Goal: Information Seeking & Learning: Learn about a topic

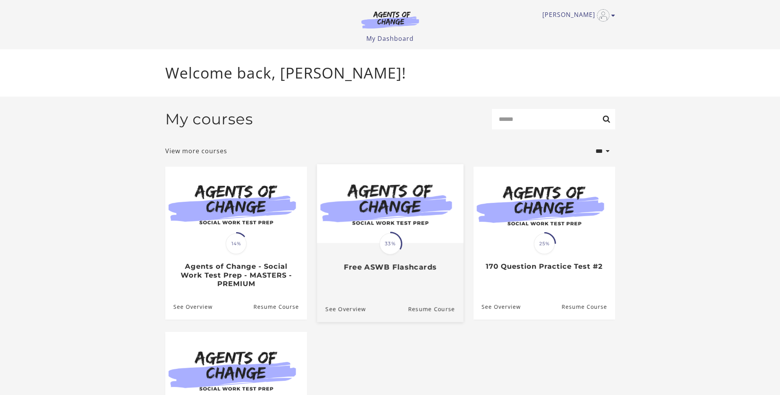
click at [393, 248] on span "33%" at bounding box center [390, 244] width 22 height 22
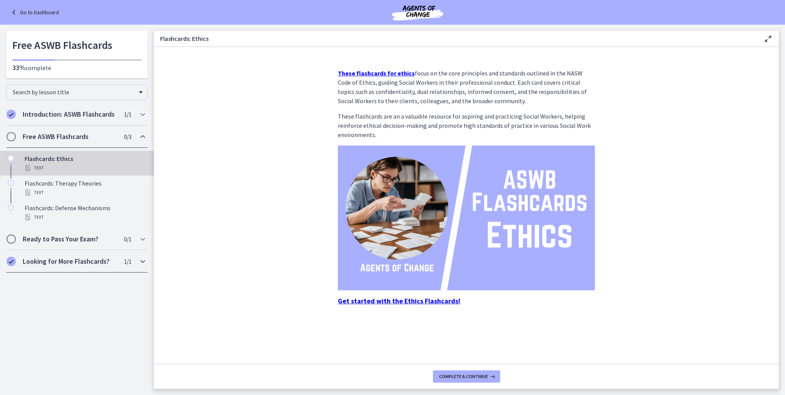
click at [142, 263] on icon "Chapters" at bounding box center [142, 261] width 9 height 9
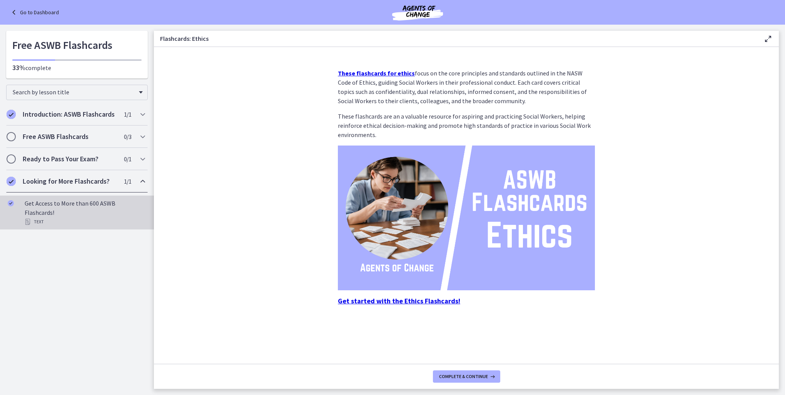
click at [119, 205] on div "Get Access to More than 600 ASWB Flashcards! Text" at bounding box center [85, 213] width 120 height 28
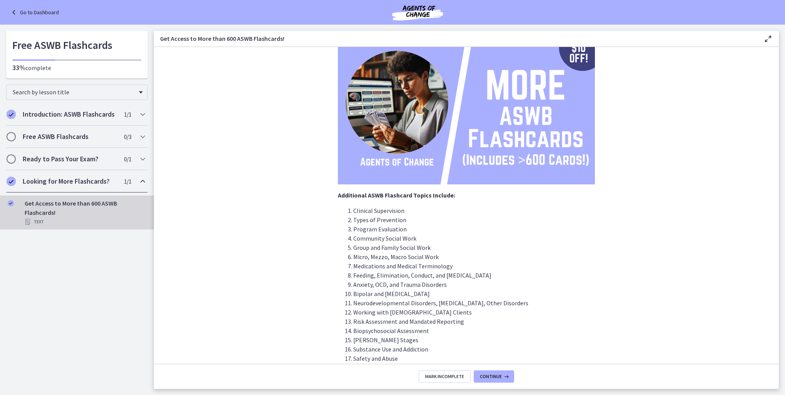
scroll to position [139, 0]
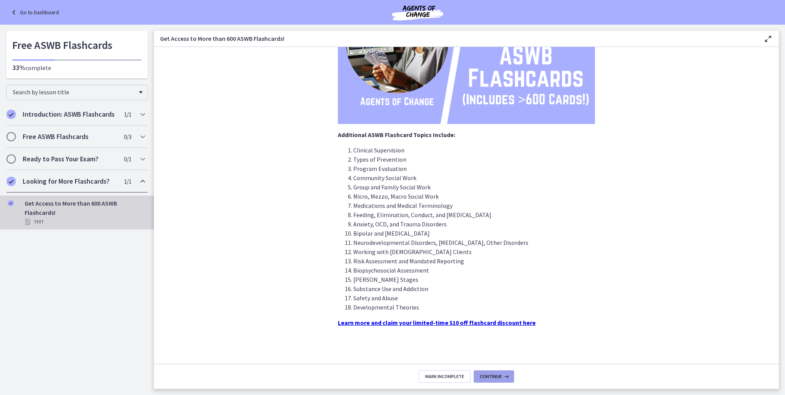
click at [489, 378] on span "Continue" at bounding box center [491, 376] width 22 height 6
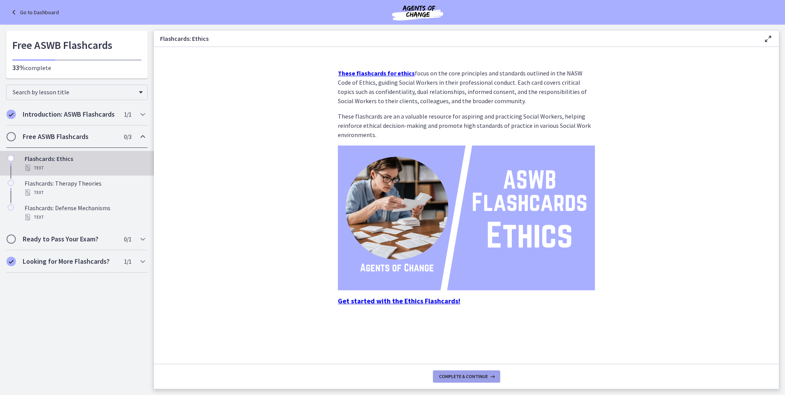
click at [492, 376] on icon at bounding box center [492, 376] width 8 height 6
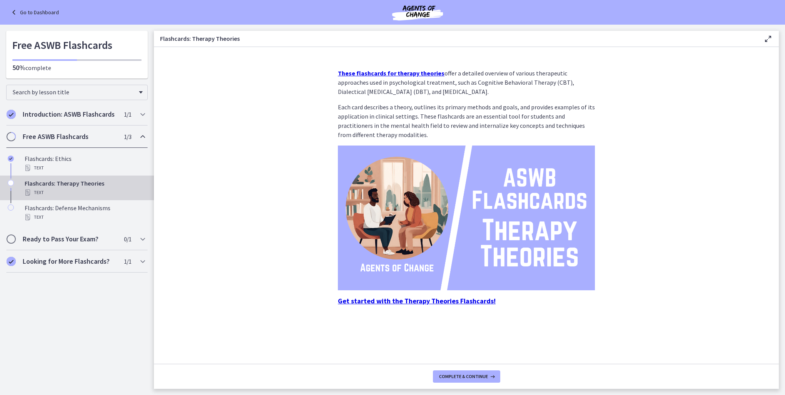
click at [435, 262] on img at bounding box center [466, 218] width 257 height 145
click at [40, 8] on link "Go to Dashboard" at bounding box center [34, 12] width 50 height 9
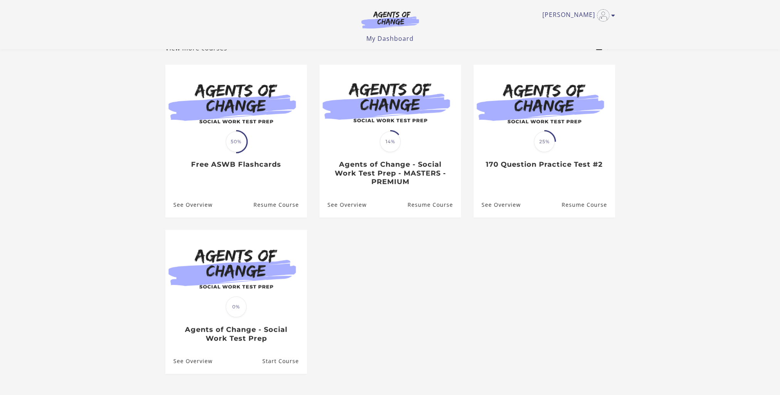
scroll to position [115, 0]
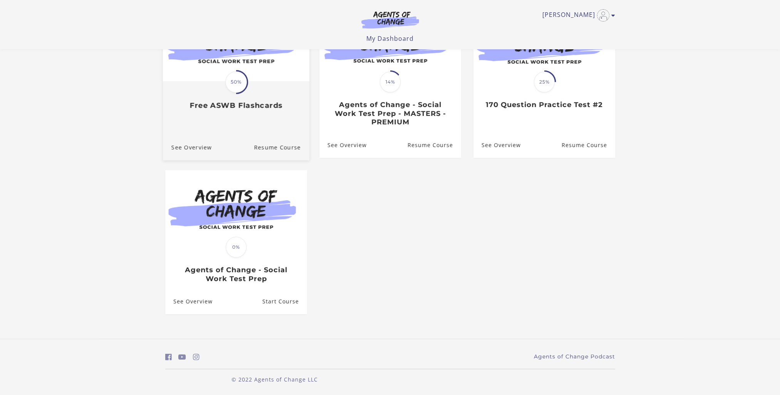
click at [255, 86] on div "Translation missing: en.liquid.partials.dashboard_course_card.progress_descript…" at bounding box center [235, 96] width 146 height 28
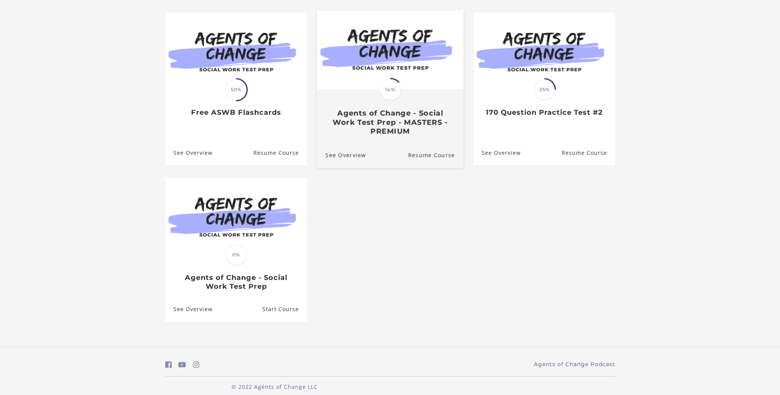
click at [380, 115] on h3 "Agents of Change - Social Work Test Prep - MASTERS - PREMIUM" at bounding box center [389, 122] width 129 height 27
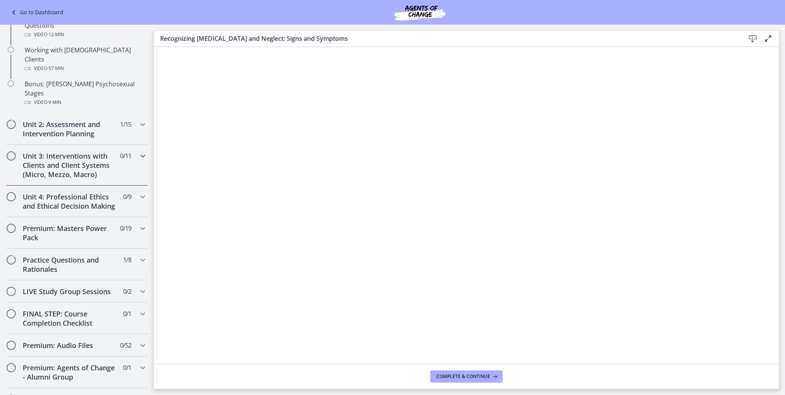
scroll to position [631, 0]
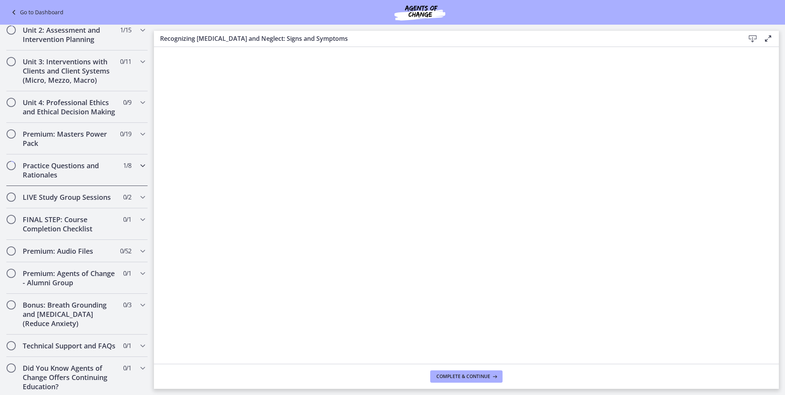
click at [140, 161] on icon "Chapters" at bounding box center [142, 165] width 9 height 9
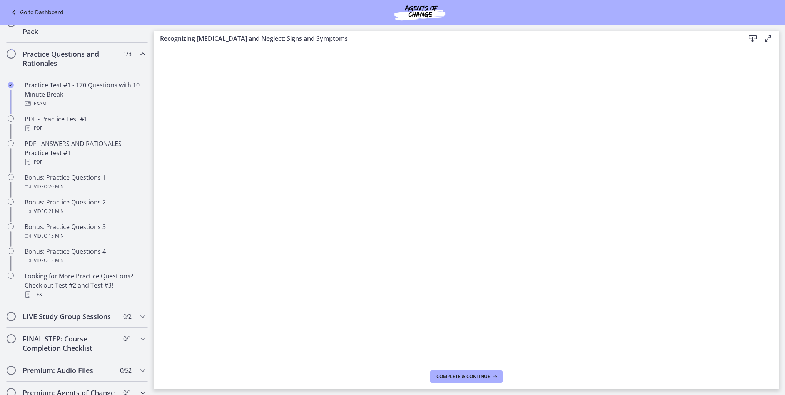
scroll to position [296, 0]
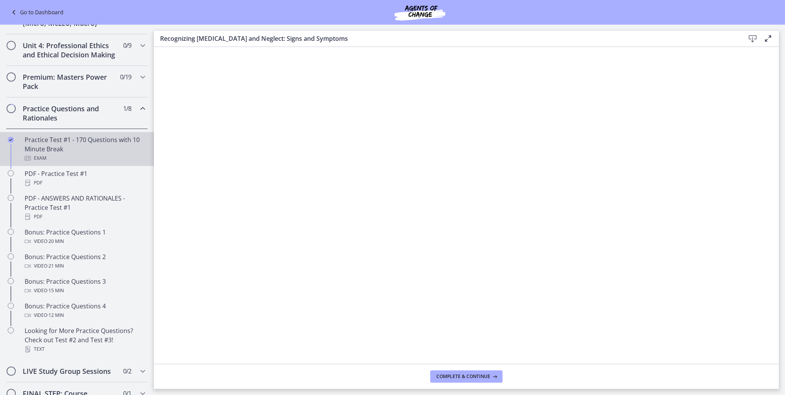
click at [74, 154] on div "Practice Test #1 - 170 Questions with 10 Minute Break Exam" at bounding box center [85, 149] width 120 height 28
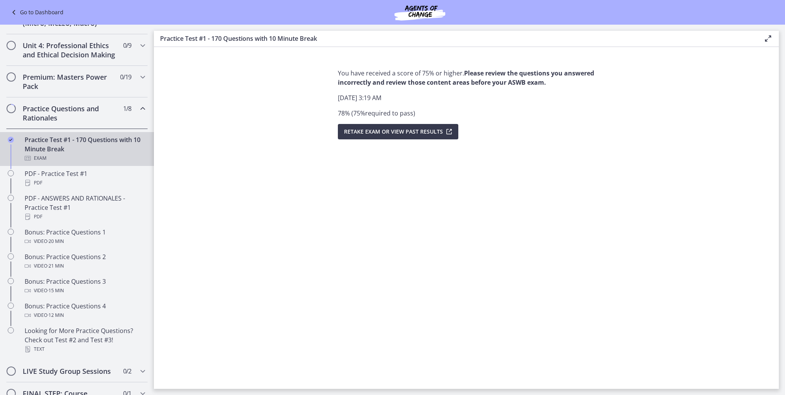
click at [18, 12] on icon at bounding box center [14, 12] width 11 height 9
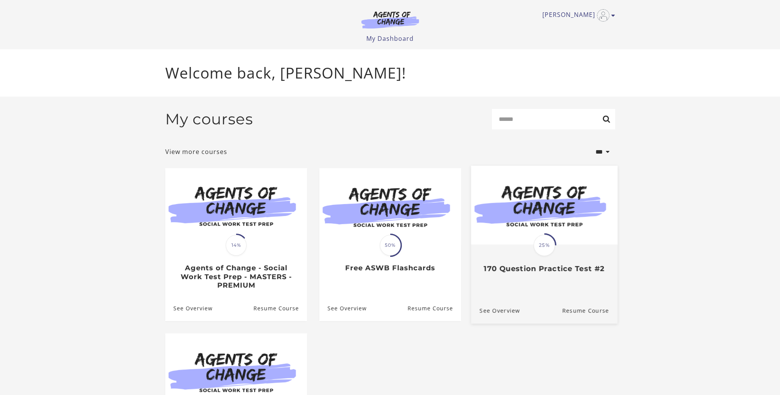
click at [550, 234] on img at bounding box center [543, 205] width 146 height 79
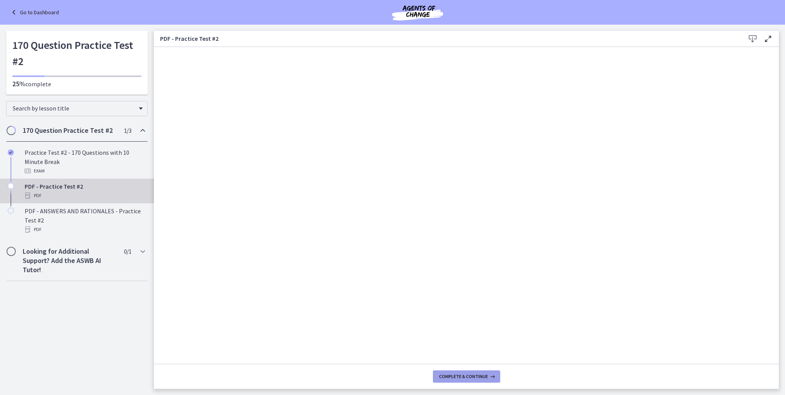
click at [453, 378] on span "Complete & continue" at bounding box center [463, 376] width 49 height 6
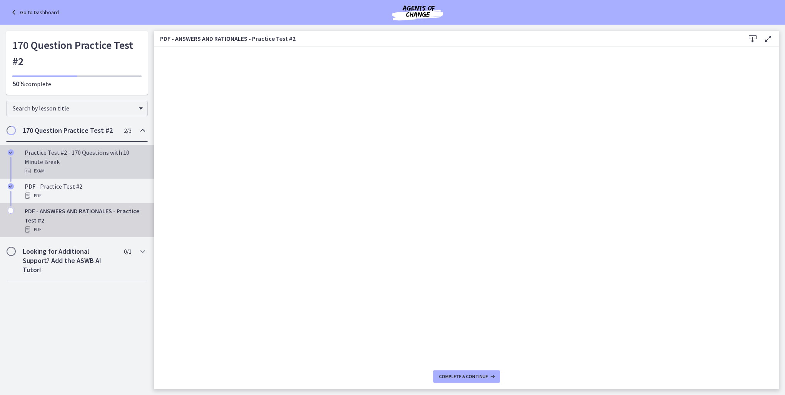
click at [45, 159] on div "Practice Test #2 - 170 Questions with 10 Minute Break Exam" at bounding box center [85, 162] width 120 height 28
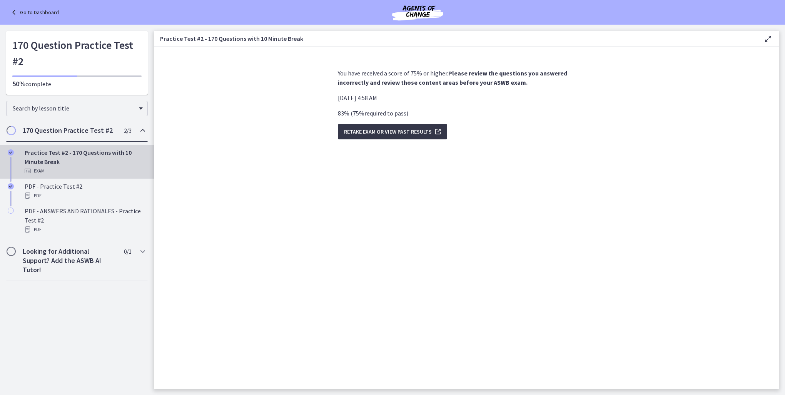
click at [373, 135] on span "Retake Exam OR View Past Results" at bounding box center [388, 131] width 88 height 9
